Goal: Check status

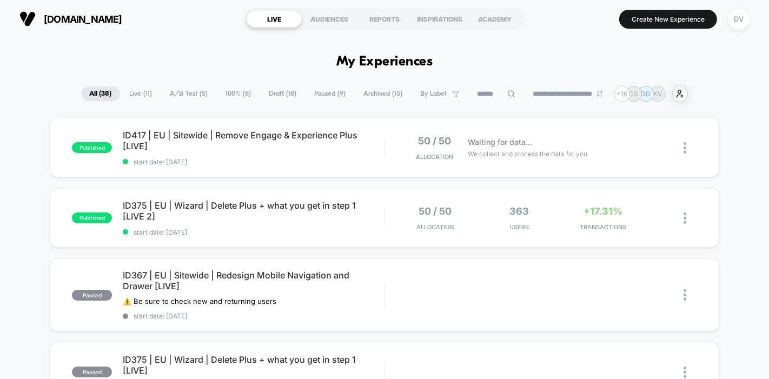
click at [742, 15] on div "DV" at bounding box center [738, 19] width 21 height 21
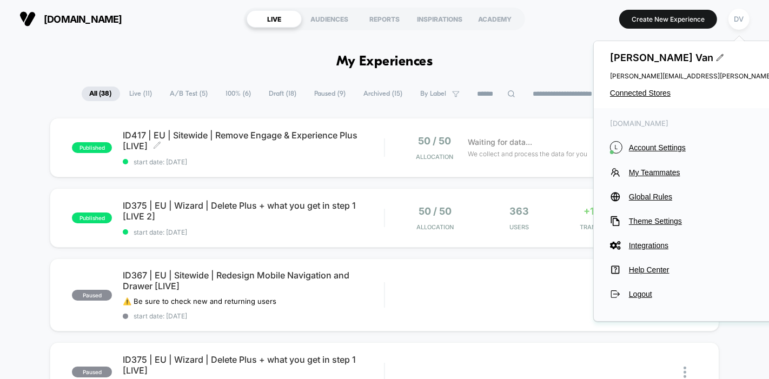
click at [217, 130] on span "ID417 | EU | Sitewide | Remove Engage & Experience Plus [LIVE] Click to edit ex…" at bounding box center [253, 141] width 261 height 22
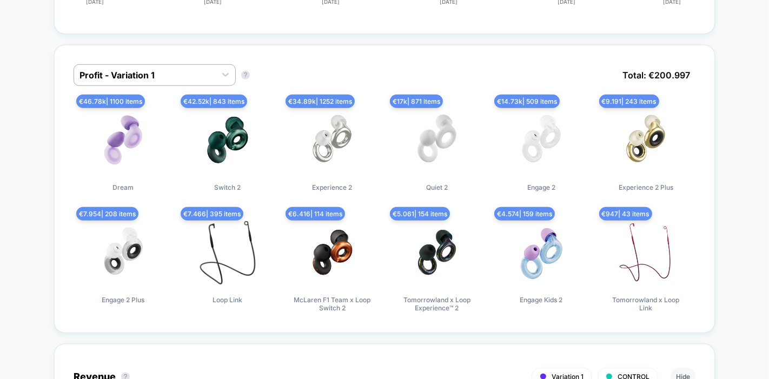
scroll to position [694, 0]
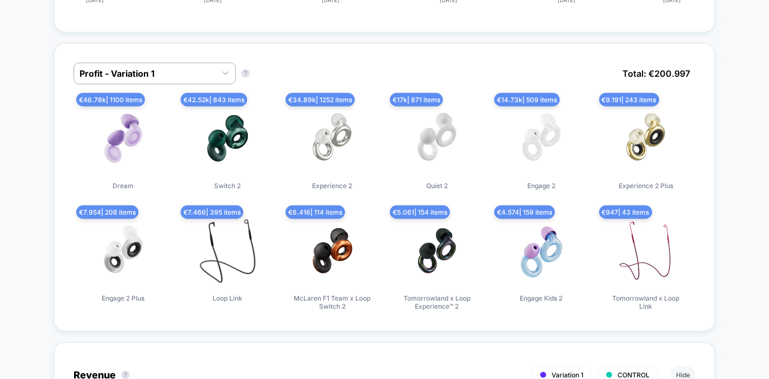
click at [201, 80] on div at bounding box center [145, 73] width 131 height 13
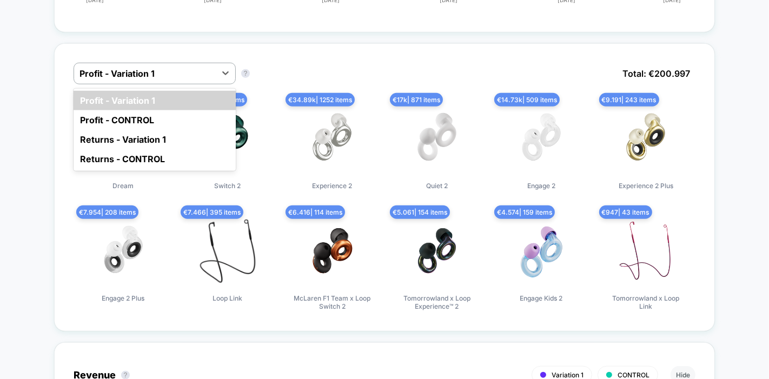
click at [307, 79] on div "option Profit - Variation 1 focused, 1 of 4. 4 results available. Use Up and Do…" at bounding box center [384, 187] width 661 height 288
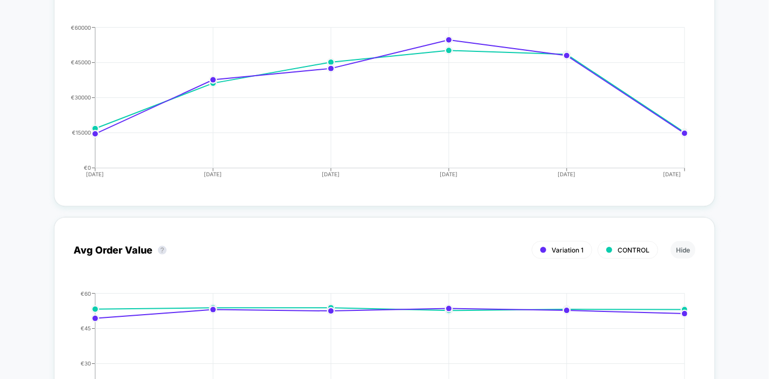
scroll to position [672, 0]
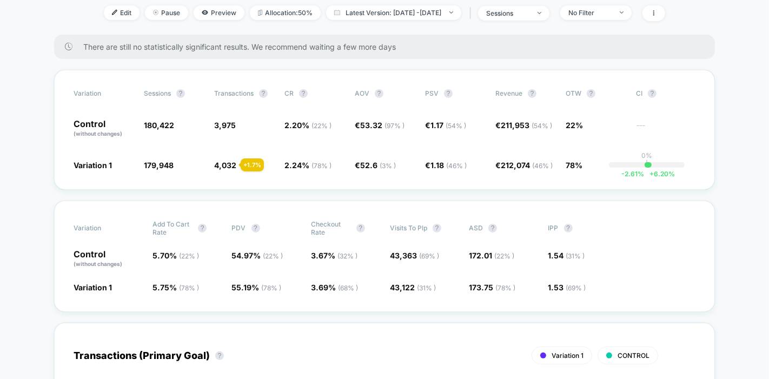
scroll to position [149, 0]
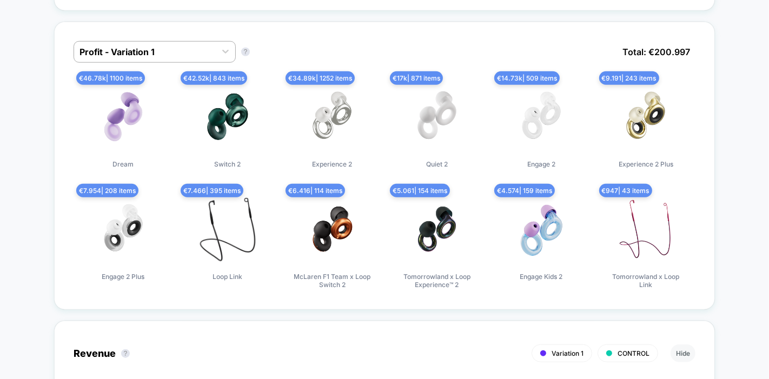
scroll to position [715, 0]
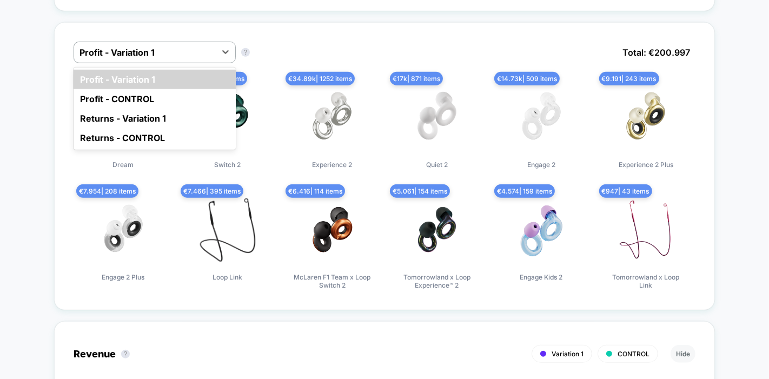
click at [172, 61] on div "Profit - Variation 1" at bounding box center [145, 52] width 142 height 17
click at [156, 128] on div "Returns - Variation 1" at bounding box center [155, 118] width 162 height 19
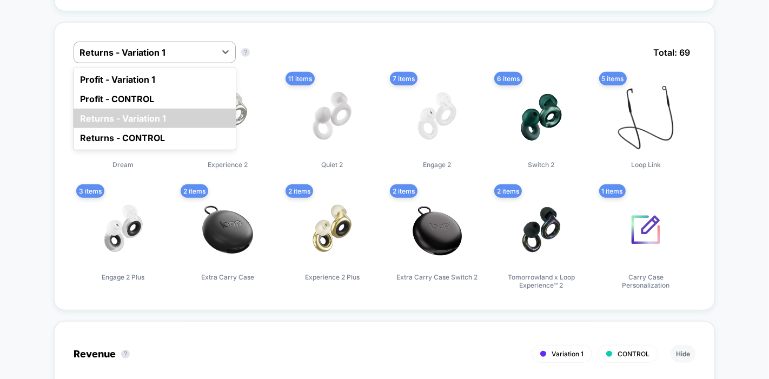
click at [194, 59] on div at bounding box center [145, 52] width 131 height 13
click at [167, 148] on div "Returns - CONTROL" at bounding box center [155, 137] width 162 height 19
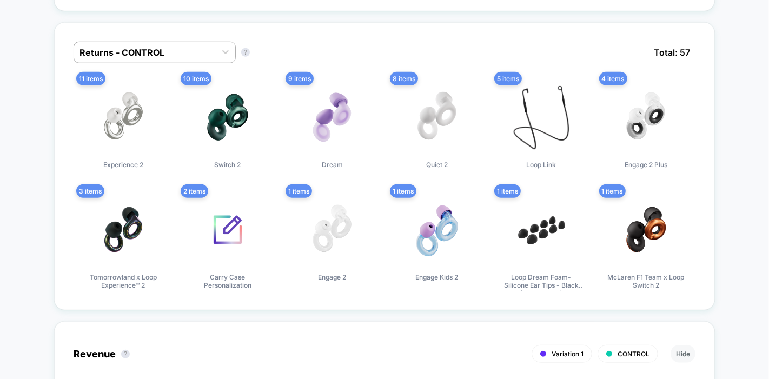
click at [209, 59] on div at bounding box center [145, 52] width 131 height 13
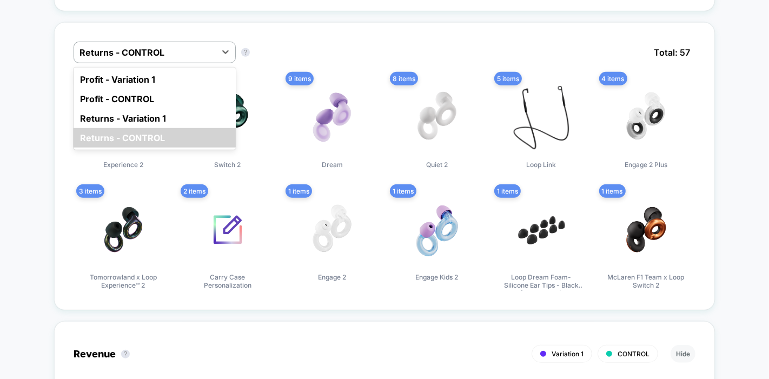
click at [171, 89] on div "Profit - Variation 1" at bounding box center [155, 79] width 162 height 19
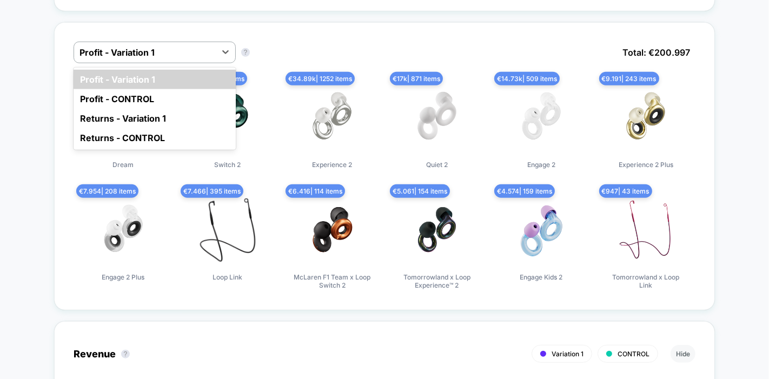
click at [207, 59] on div at bounding box center [145, 52] width 131 height 13
click at [189, 109] on div "Profit - CONTROL" at bounding box center [155, 98] width 162 height 19
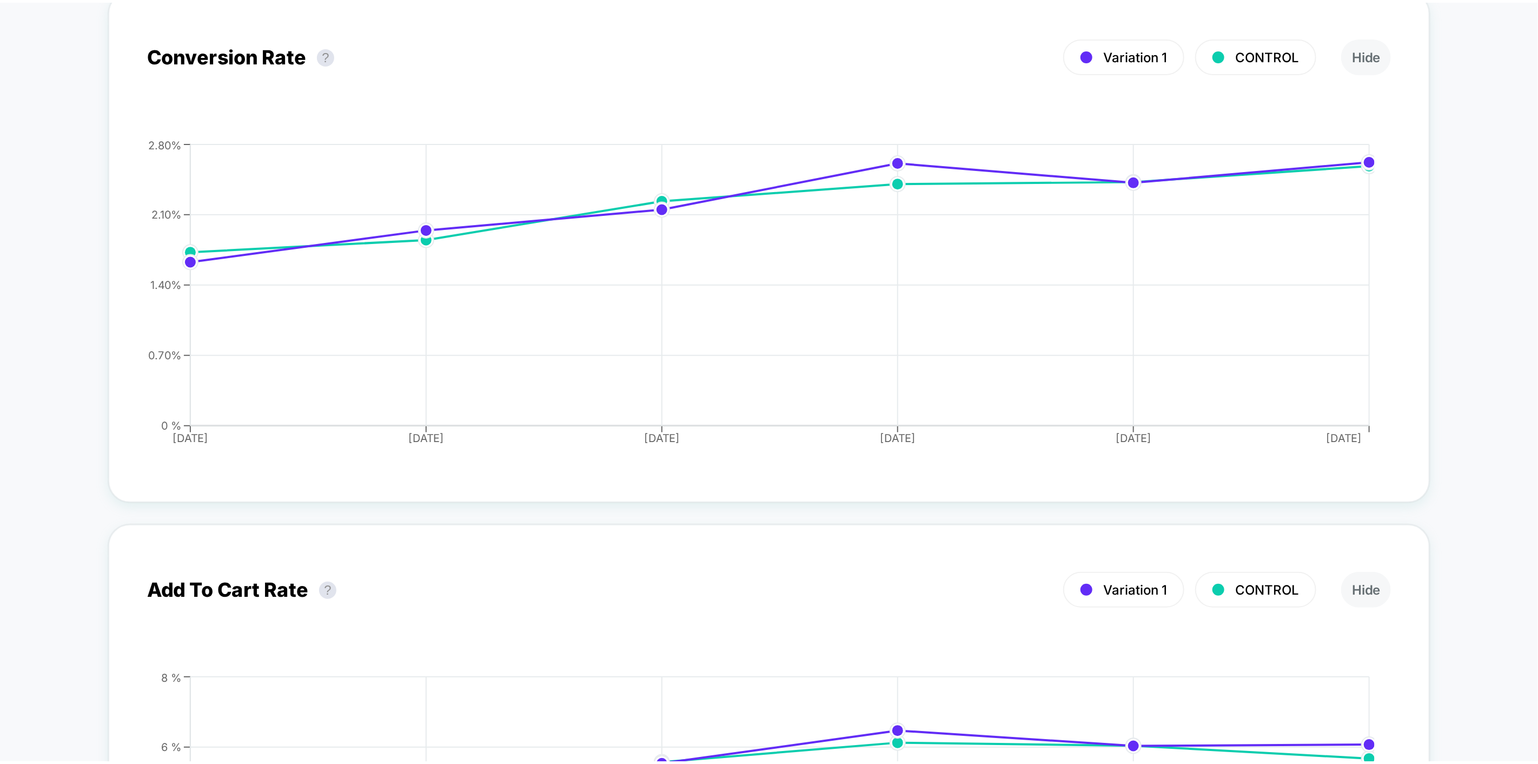
scroll to position [1840, 0]
